Goal: Task Accomplishment & Management: Complete application form

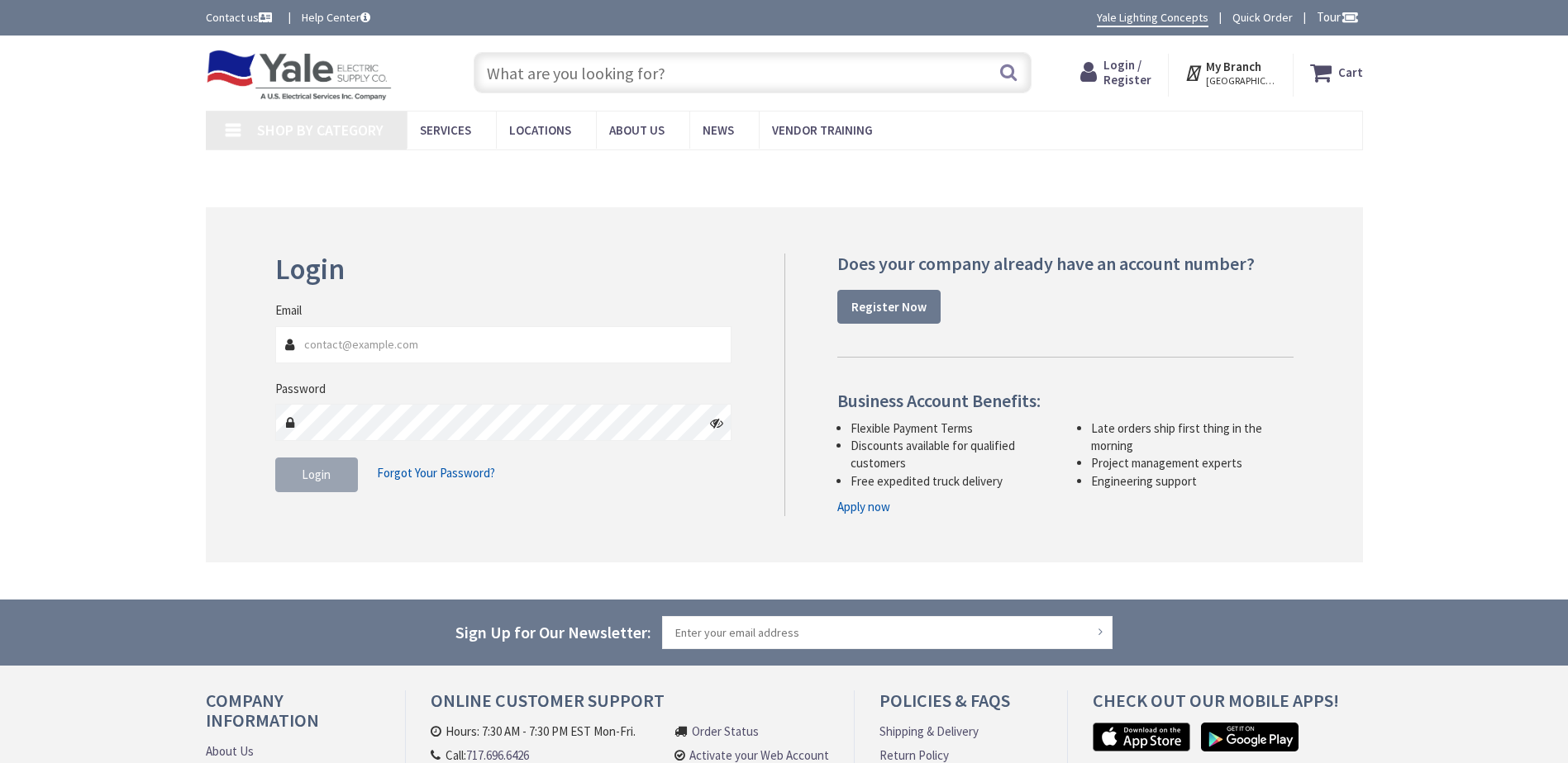
type input "Stubble Rd, [GEOGRAPHIC_DATA], [GEOGRAPHIC_DATA] 20147, [GEOGRAPHIC_DATA]"
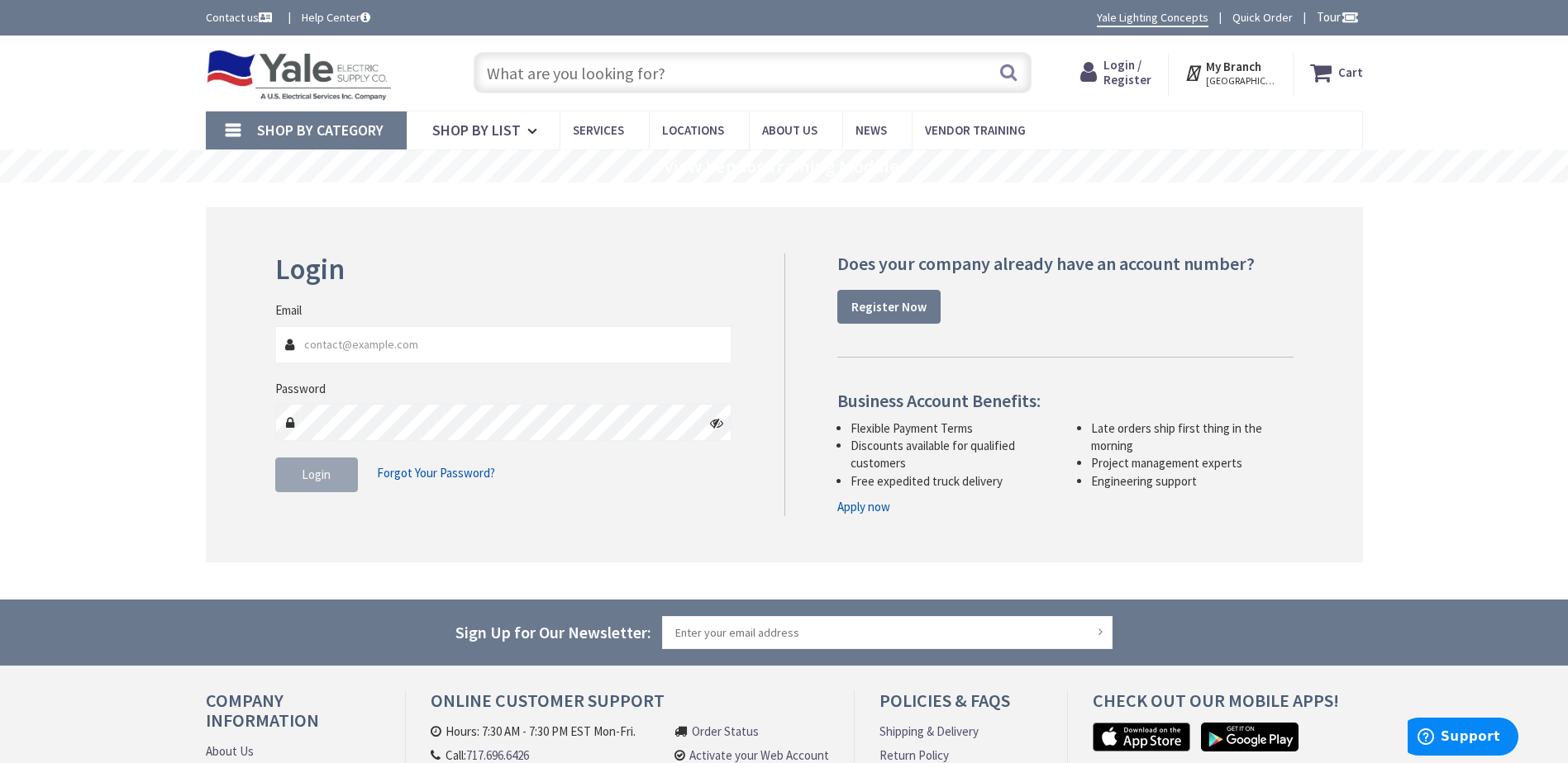
click at [1247, 76] on span "[GEOGRAPHIC_DATA], [GEOGRAPHIC_DATA]" at bounding box center [1240, 81] width 70 height 13
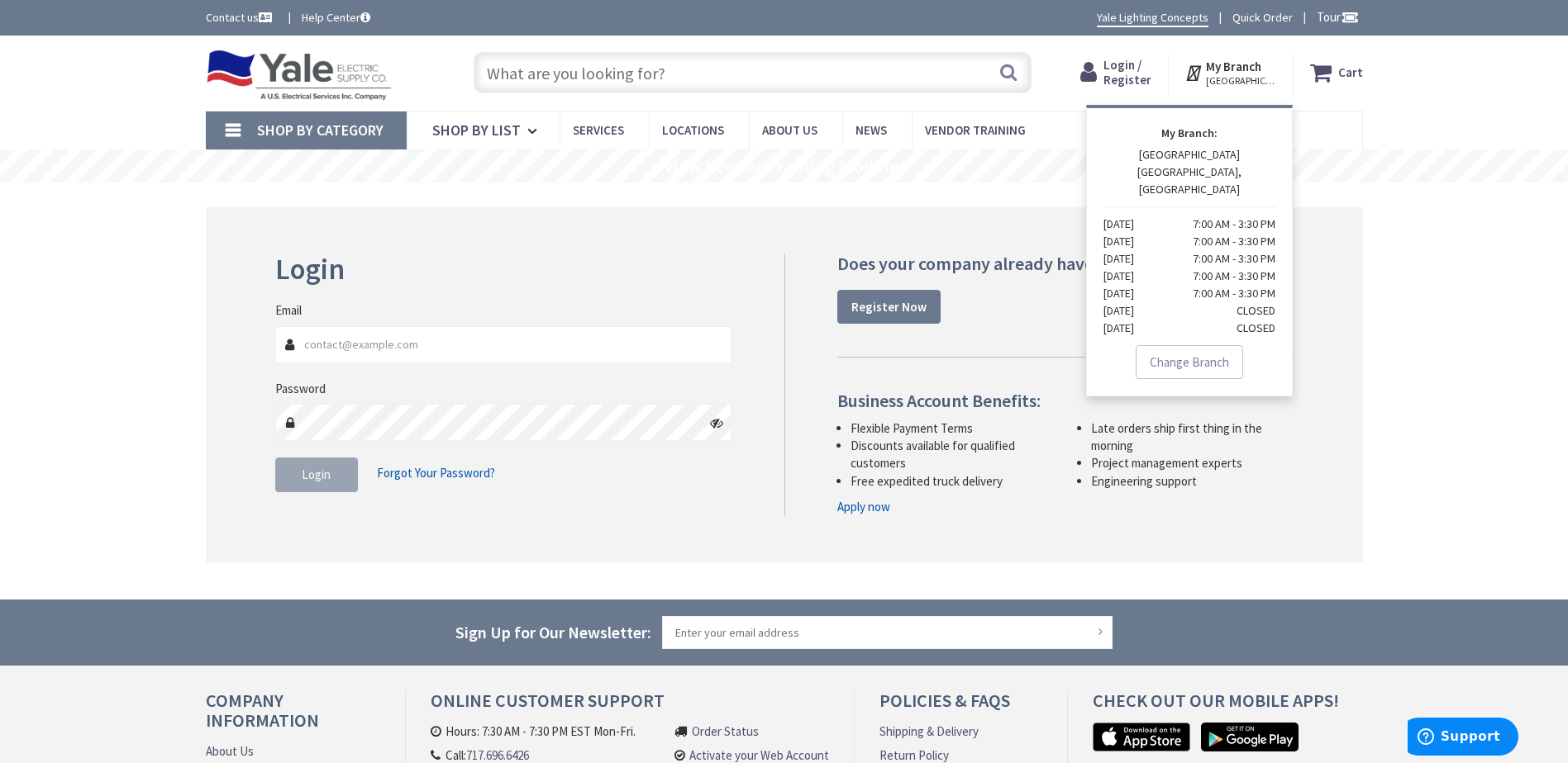
click at [1297, 130] on nav "Shop By Category Conduit and Fittings Cable Tray & Accessories Cable Trays Cabl…" at bounding box center [784, 131] width 1157 height 39
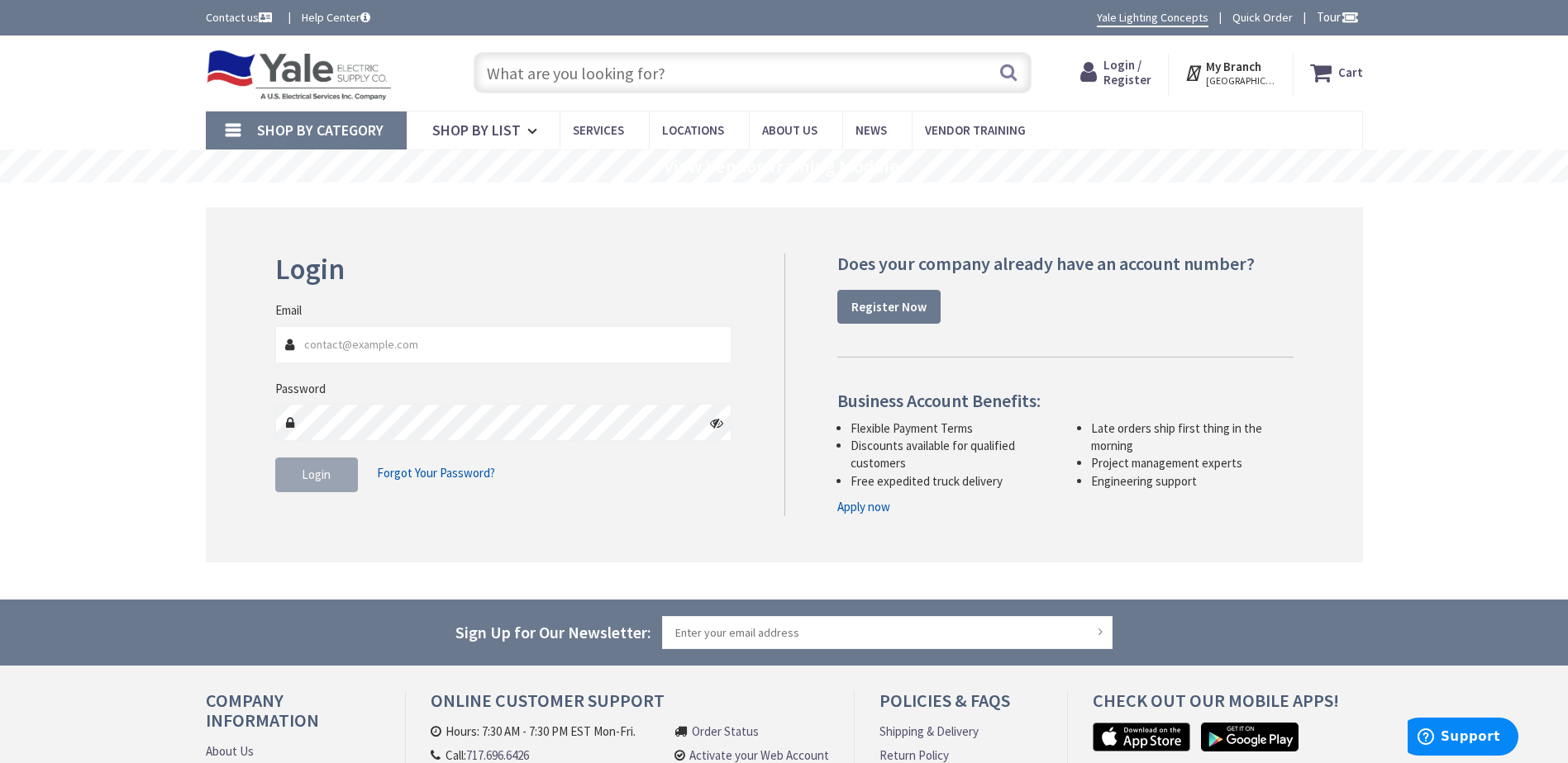
click at [1150, 77] on span "Login / Register" at bounding box center [1126, 72] width 48 height 30
click at [874, 310] on strong "Register Now" at bounding box center [888, 307] width 75 height 16
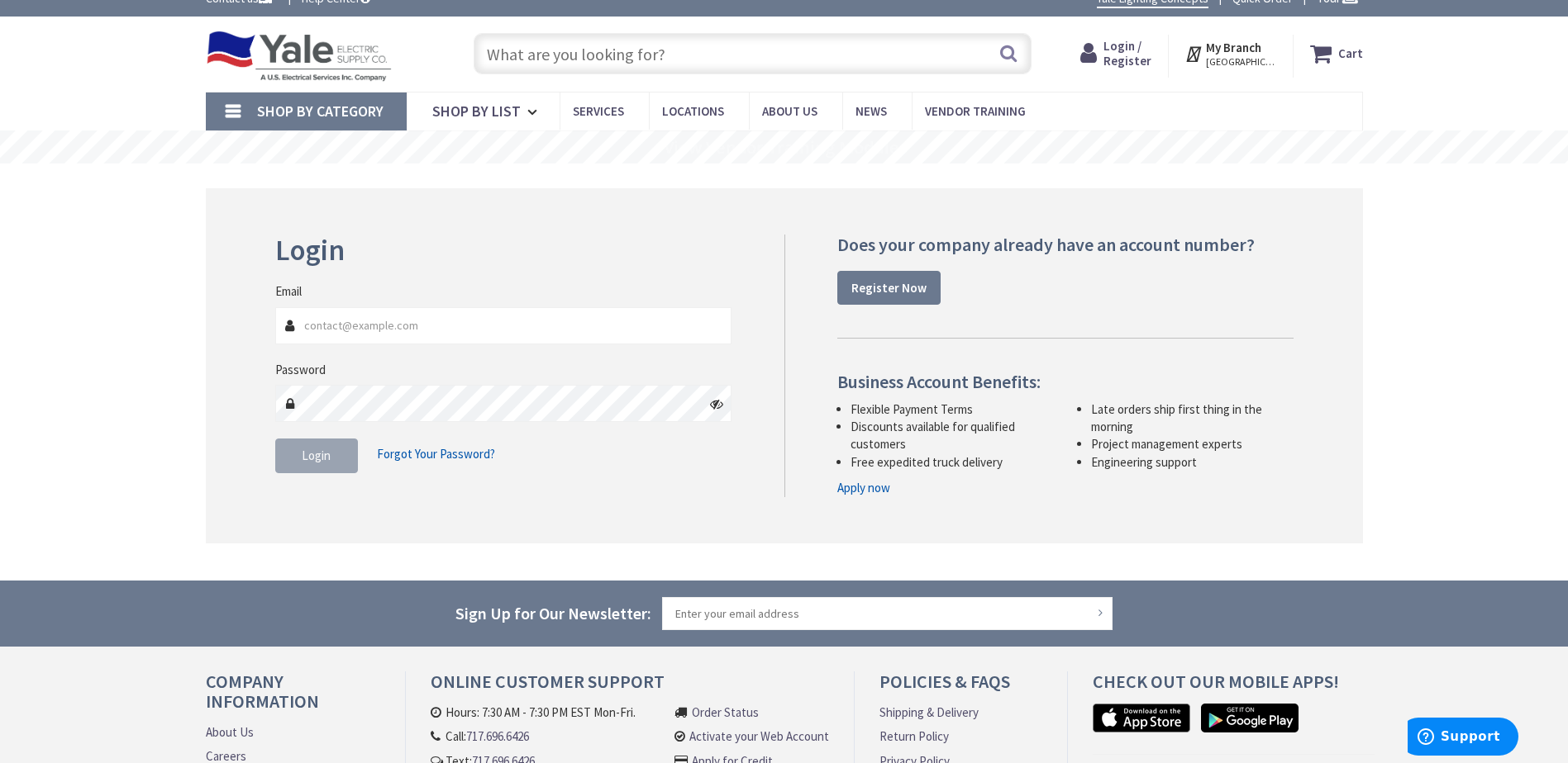
scroll to position [83, 0]
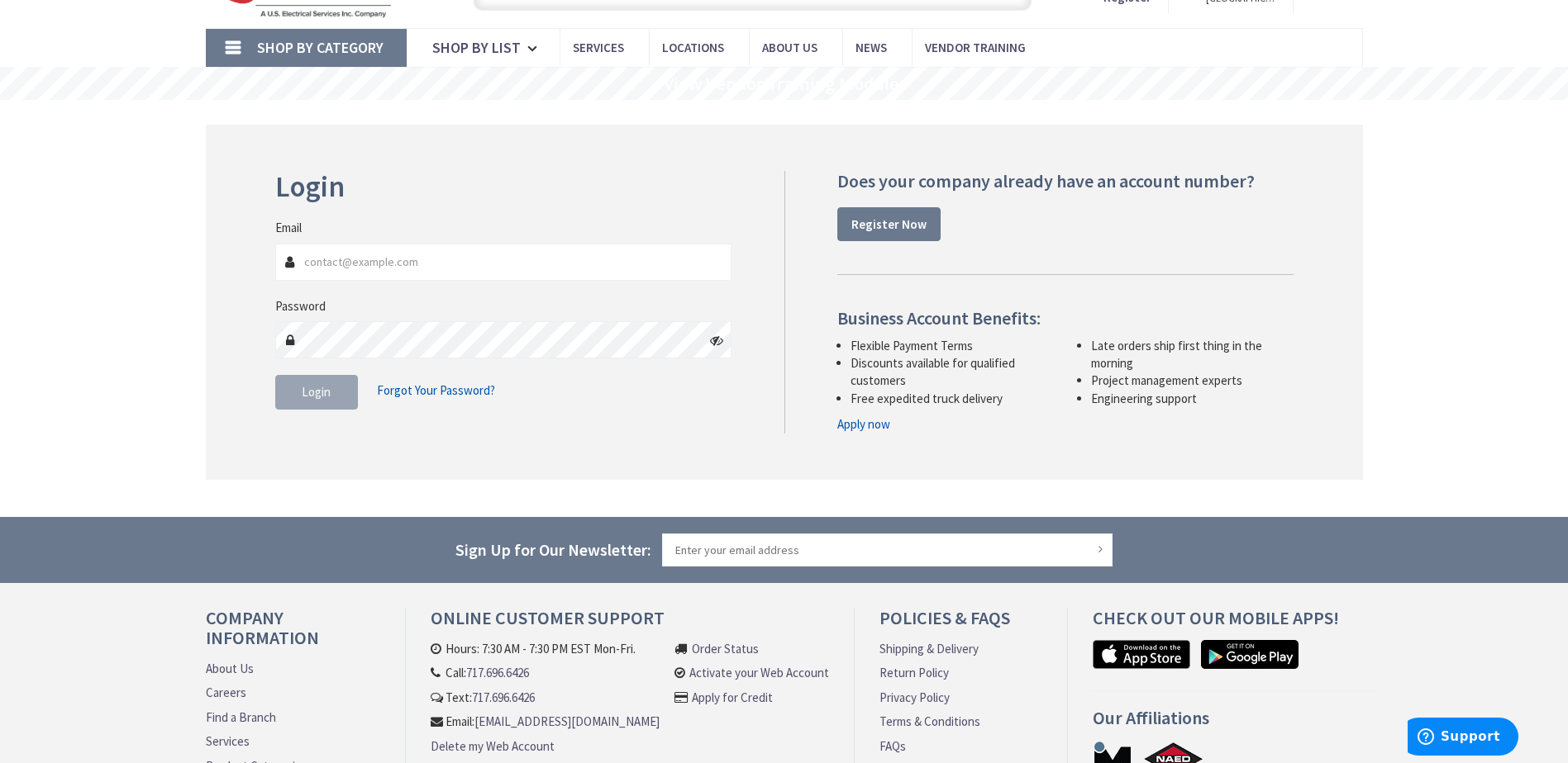
click at [870, 422] on link "Apply now" at bounding box center [864, 425] width 53 height 18
